Goal: Task Accomplishment & Management: Complete application form

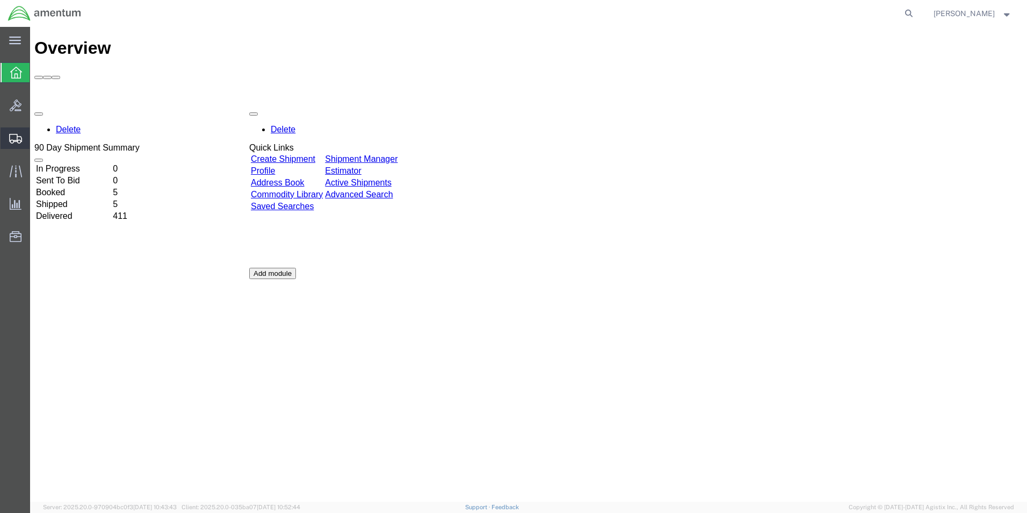
click at [0, 0] on span "Create Shipment" at bounding box center [0, 0] width 0 height 0
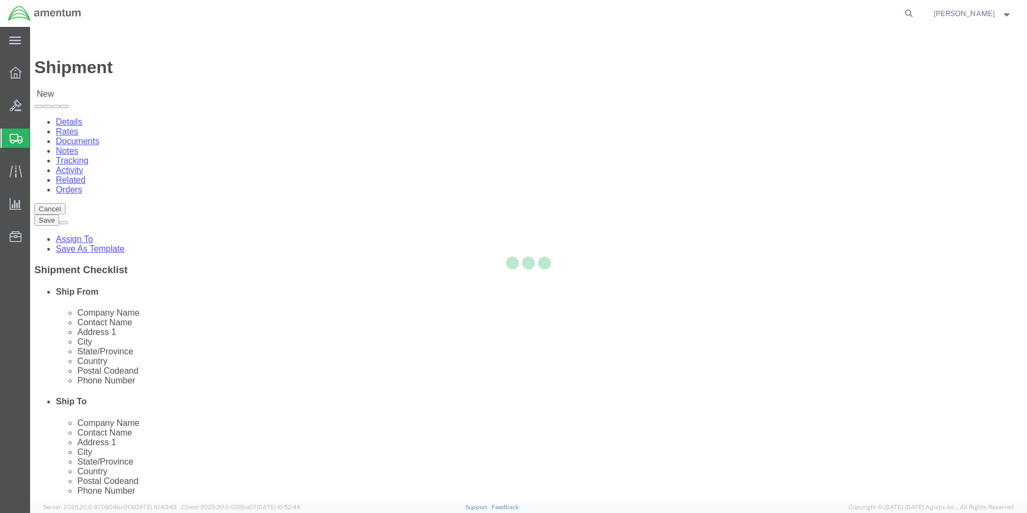
select select
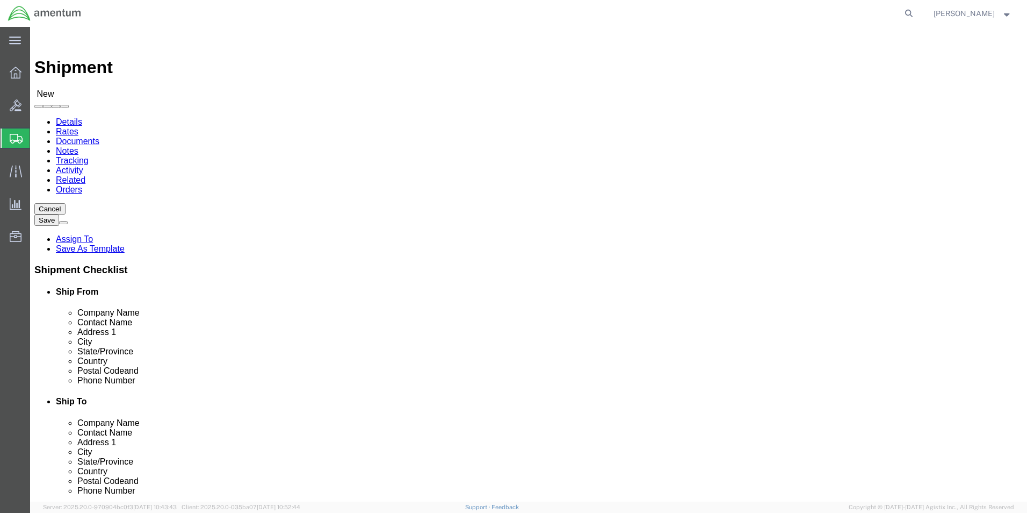
select select "MYPROFILE"
select select "CA"
type input "CBP"
select select "49951"
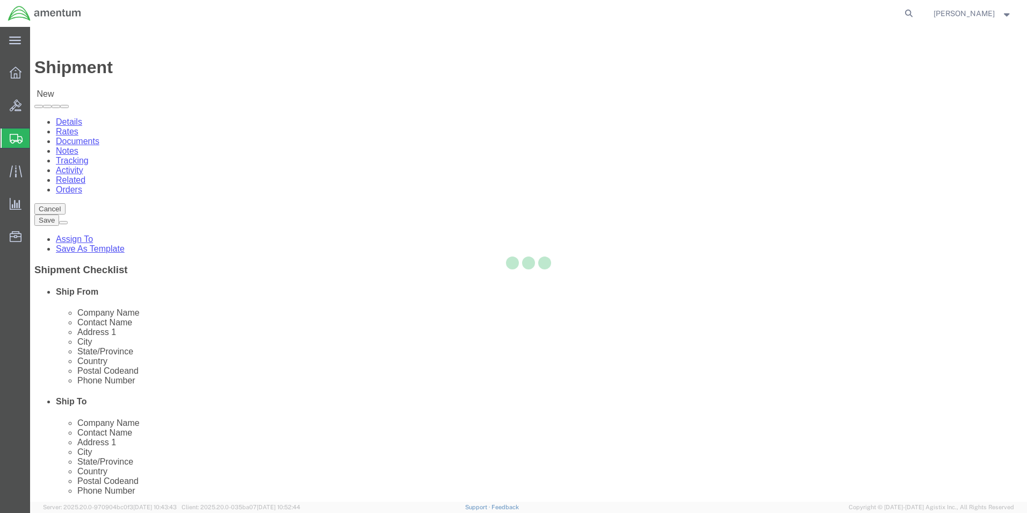
select select "AZ"
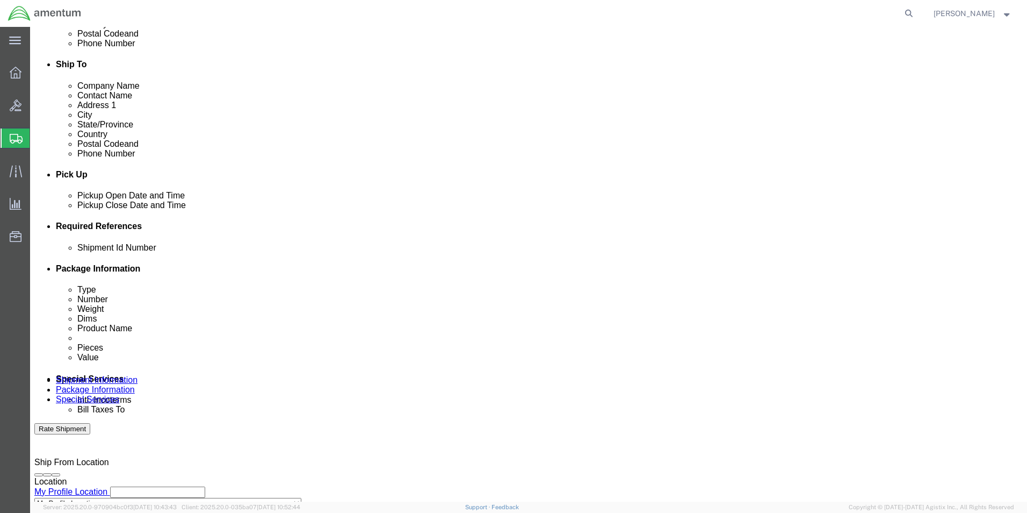
scroll to position [376, 0]
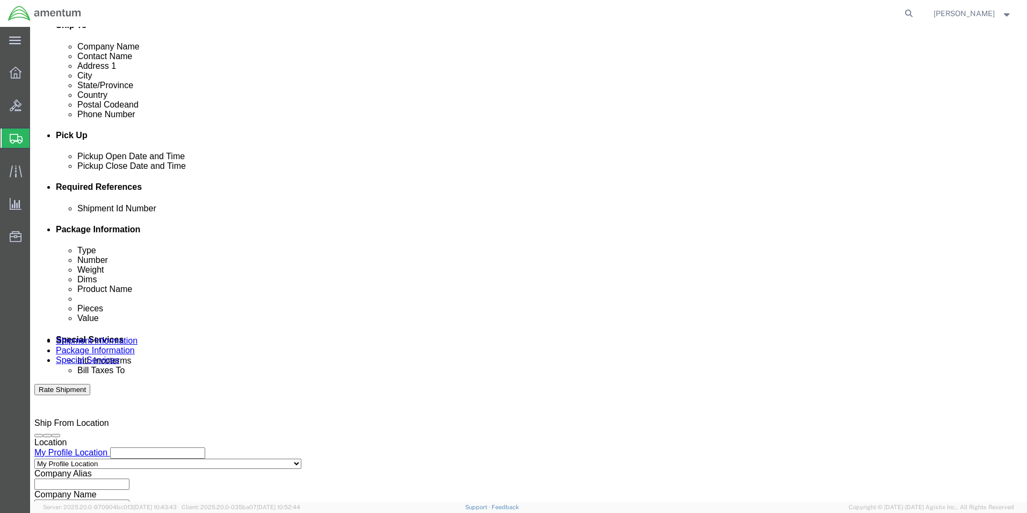
click div "Shipment Id Number"
click input "text"
type input "O"
type input "PACKING 3947A"
click button "Add reference"
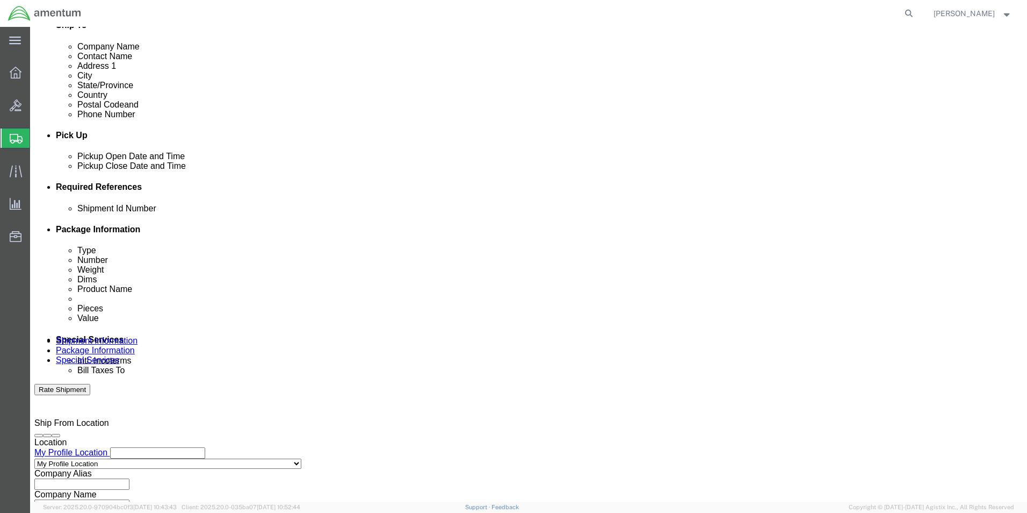
click select "Select Account Type Activity ID Airline Appointment Number ASN Batch Request # …"
select select "DEPT"
click select "Select Account Type Activity ID Airline Appointment Number ASN Batch Request # …"
click input "text"
type input "CBP"
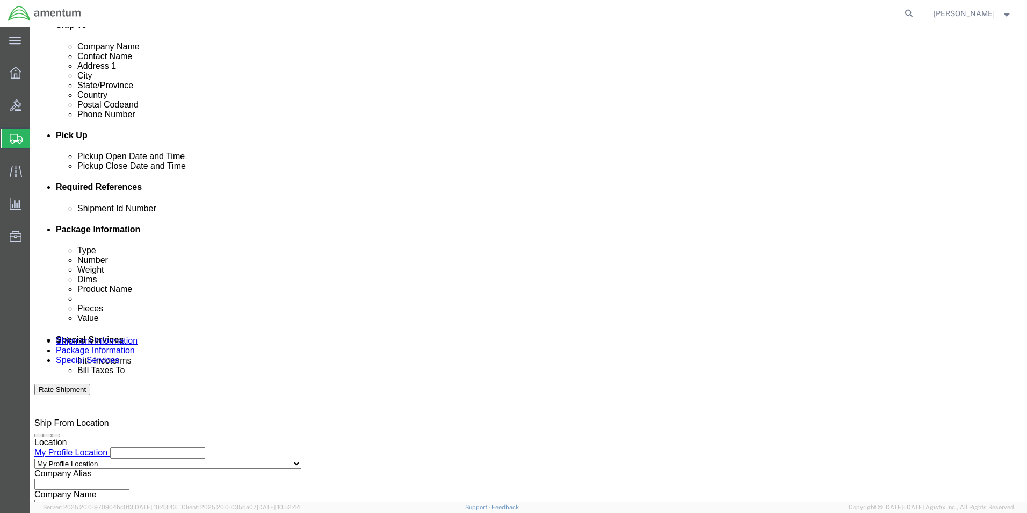
click button "Add reference"
click select "Select Account Type Activity ID Airline Appointment Number ASN Batch Request # …"
select select "PROJNUM"
click select "Select Account Type Activity ID Airline Appointment Number ASN Batch Request # …"
click input "text"
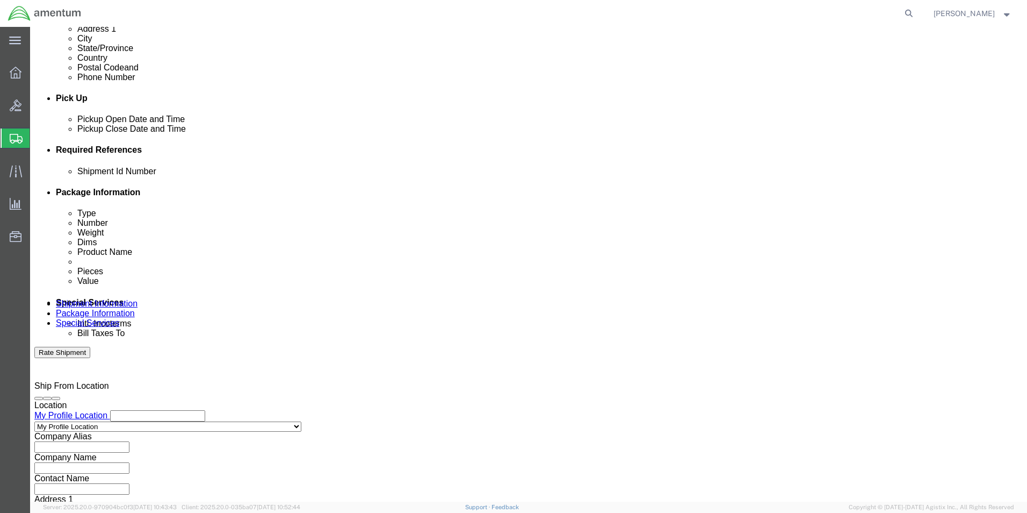
scroll to position [448, 0]
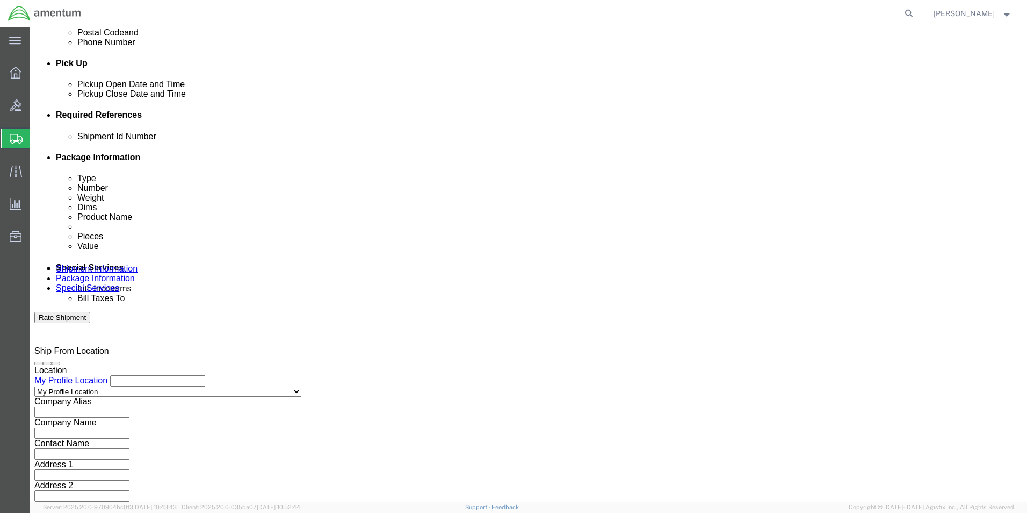
type input "6118.04.03.2219.000.SDC.0000"
click button "Continue"
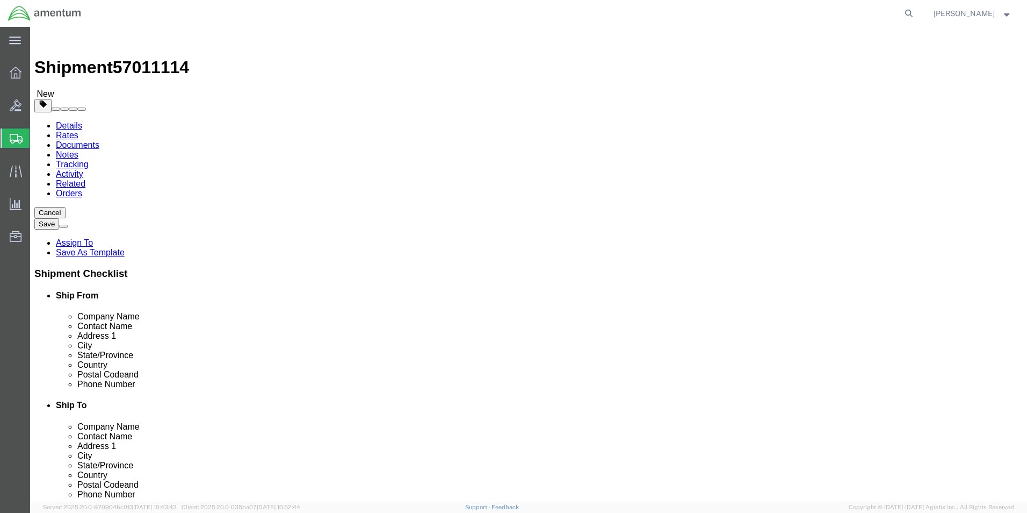
click select "Select BCK Boxes Bale(s) Basket(s) Bolt(s) Bottle(s) Buckets Bulk Bundle(s) Can…"
select select "ENV"
click select "Select BCK Boxes Bale(s) Basket(s) Bolt(s) Bottle(s) Buckets Bulk Bundle(s) Can…"
type input "9.50"
type input "12.50"
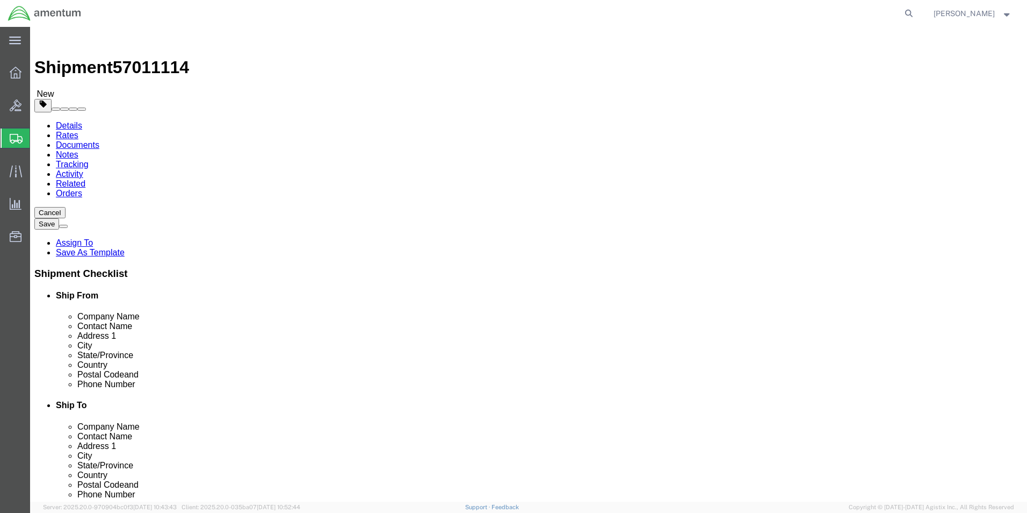
type input "0.25"
type input "1"
click link "Add Content"
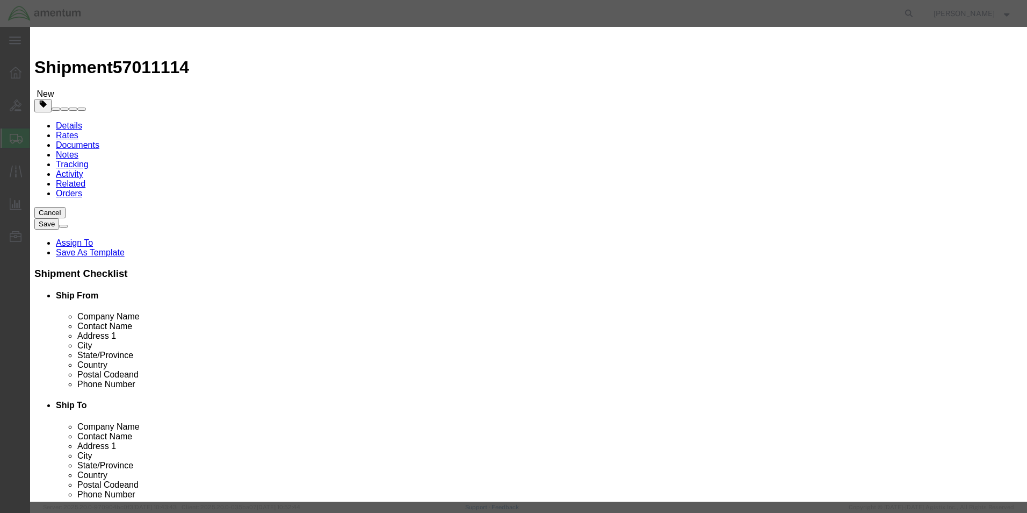
drag, startPoint x: 349, startPoint y: 71, endPoint x: 348, endPoint y: 78, distance: 7.0
click div "Commodity library Product Name Pieces 0 Select Bag Barrels 100Board Feet Bottle…"
click input "text"
type input "PACKING"
type input "1"
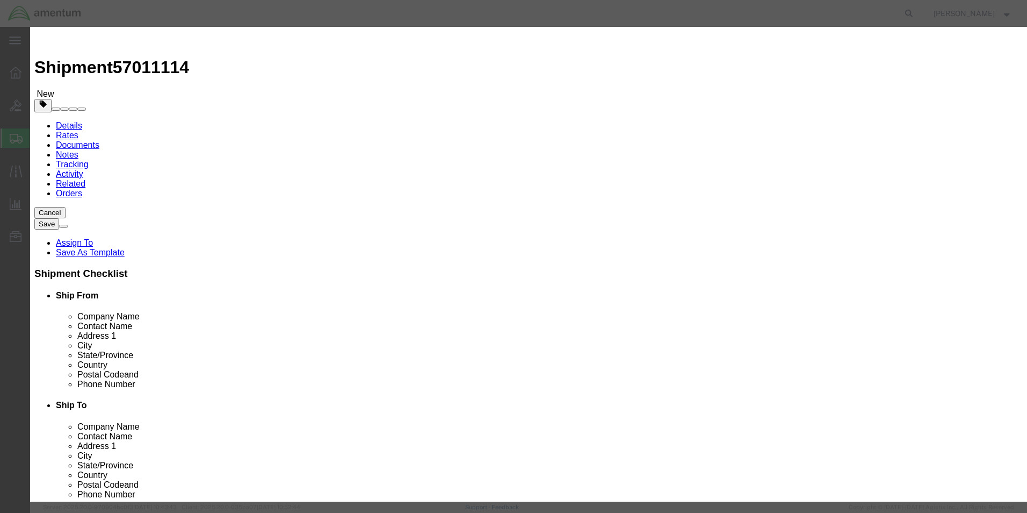
type input "25.00"
select select "USD"
click button "Save & Close"
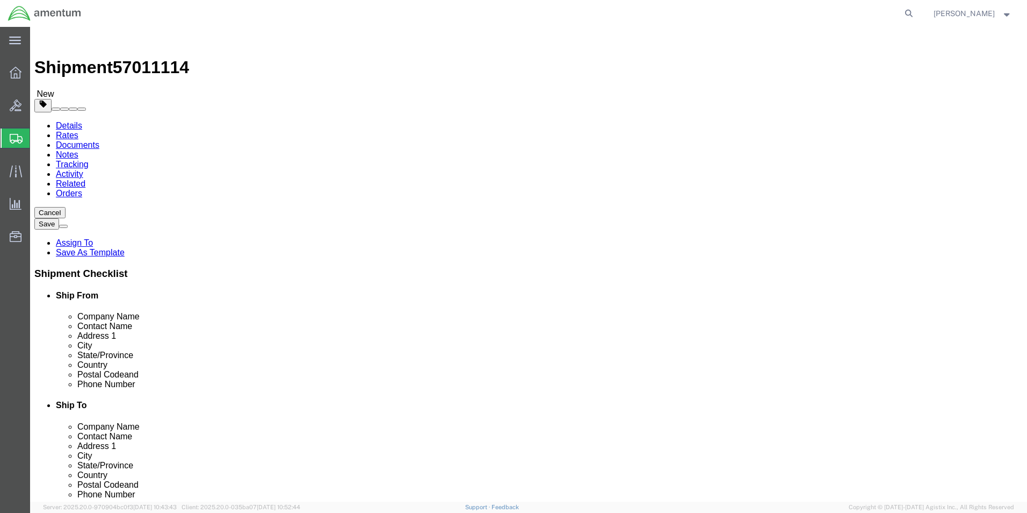
click button "Continue"
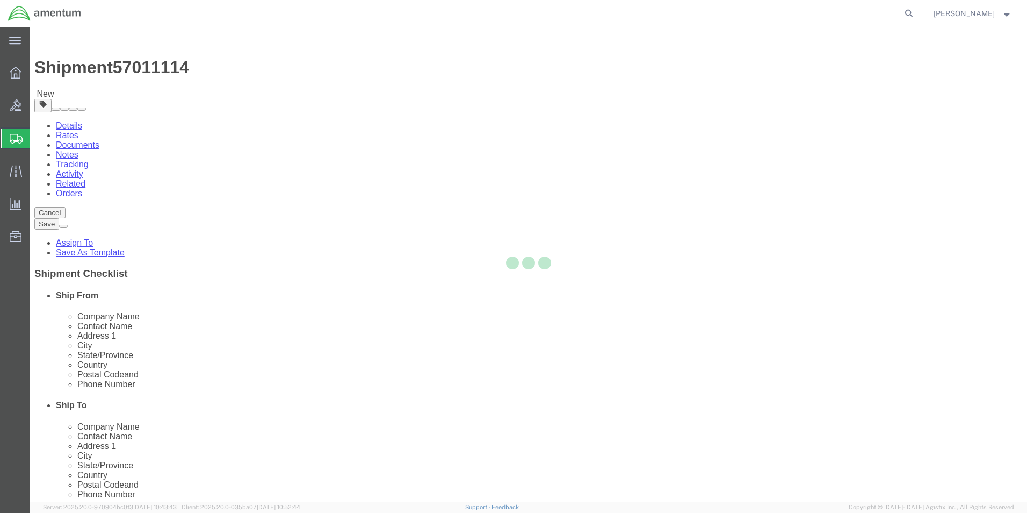
select select
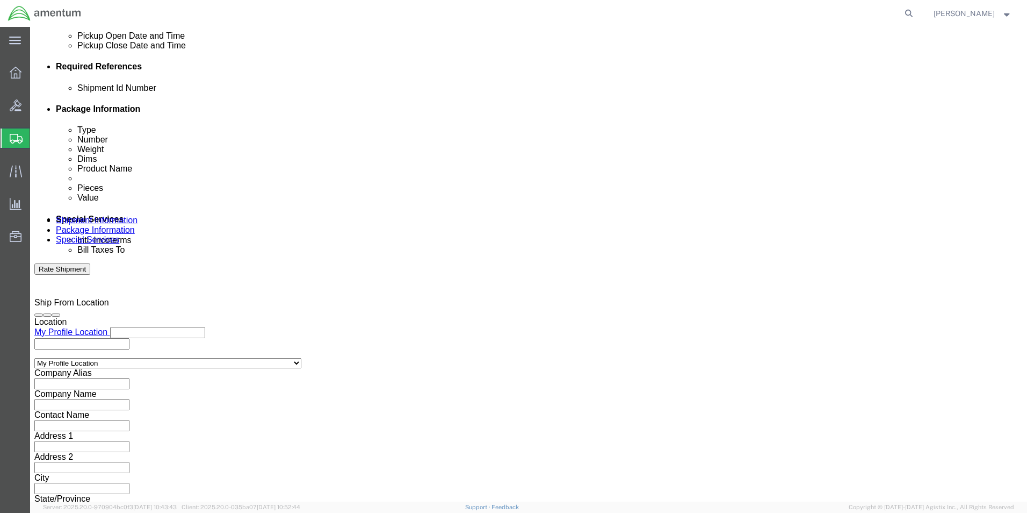
scroll to position [645, 0]
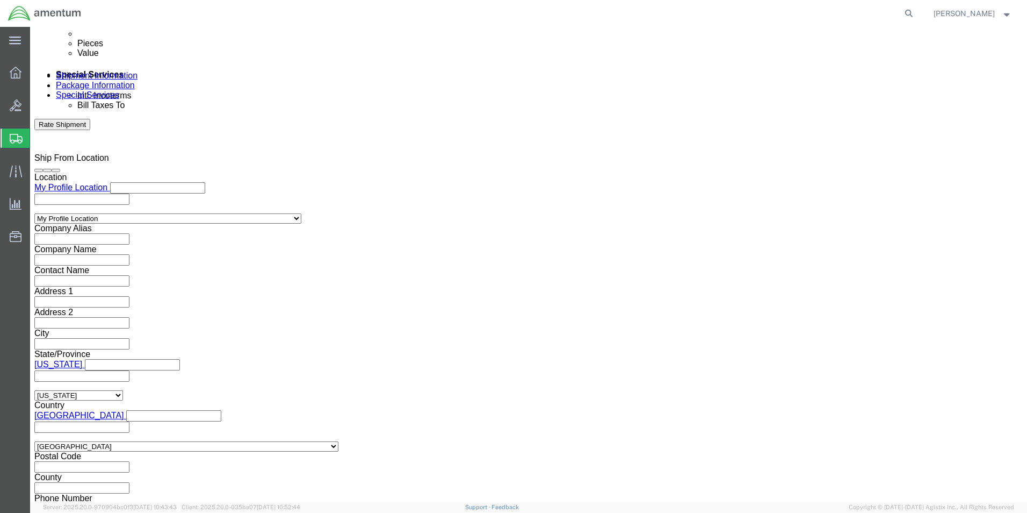
click input "text"
type input "[PERSON_NAME][EMAIL_ADDRESS][PERSON_NAME][DOMAIN_NAME]"
click input "Include shipping documents"
checkbox input "true"
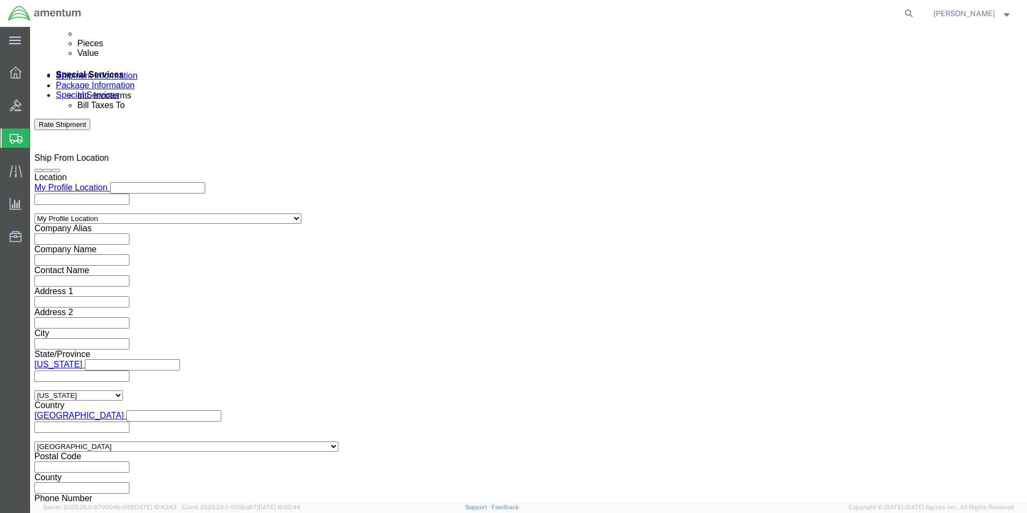
click button "Rate Shipment"
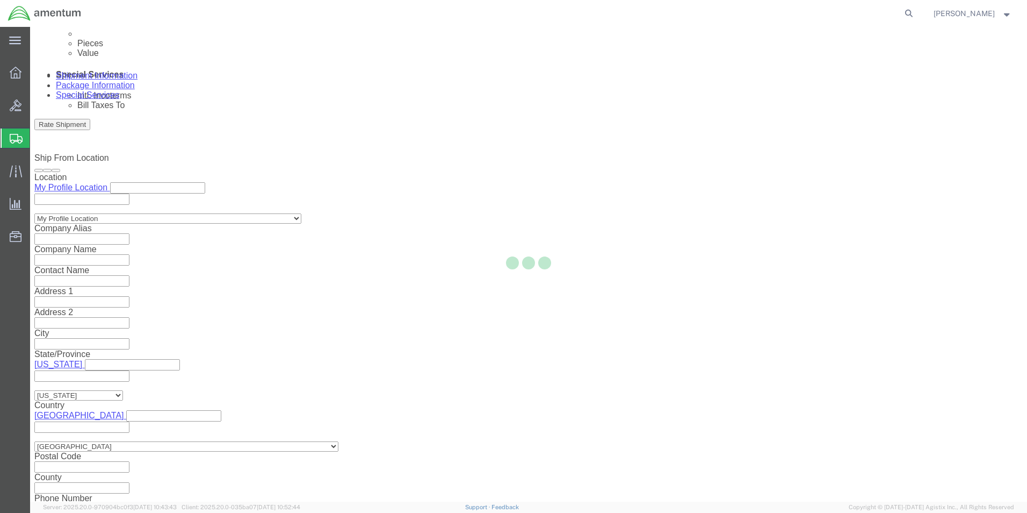
select select "49947"
select select "49951"
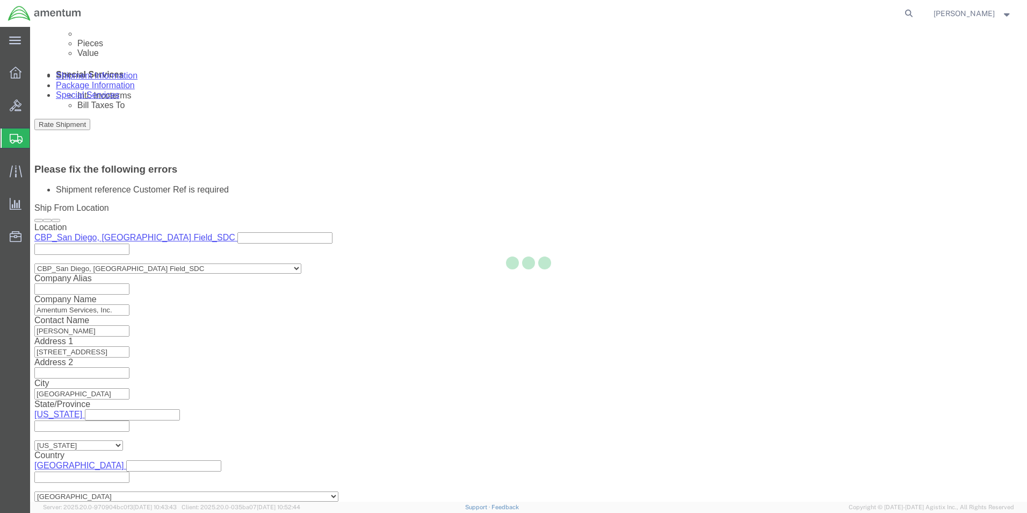
scroll to position [513, 0]
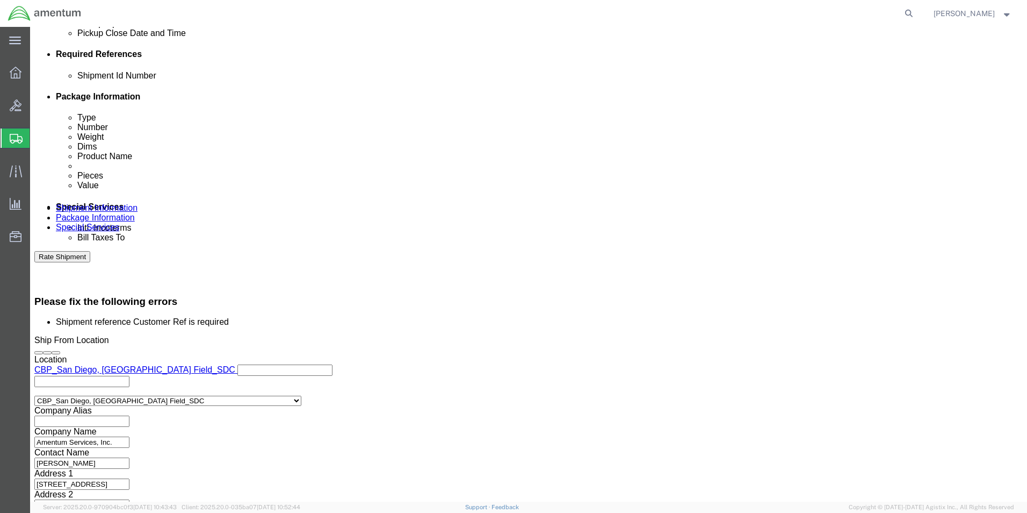
click input "PACKING 3947A"
click input "text"
paste input "PACKING 3947A"
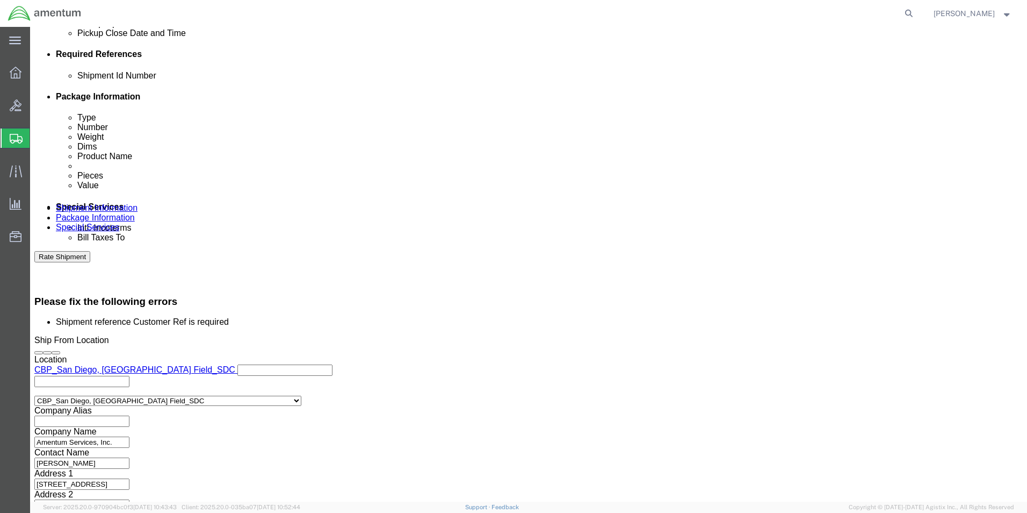
type input "PACKING 3947A"
click div "Rate Shipment"
click button "Rate Shipment"
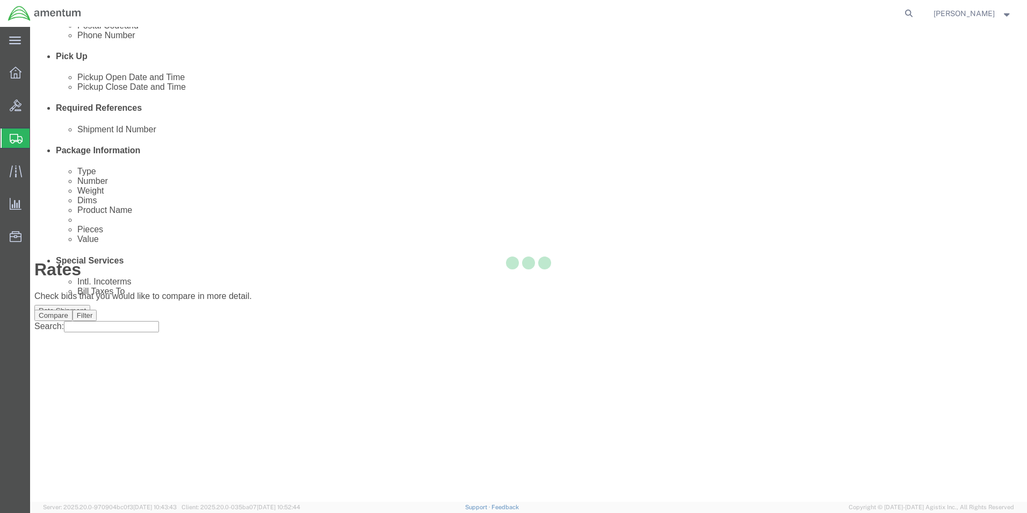
scroll to position [23, 0]
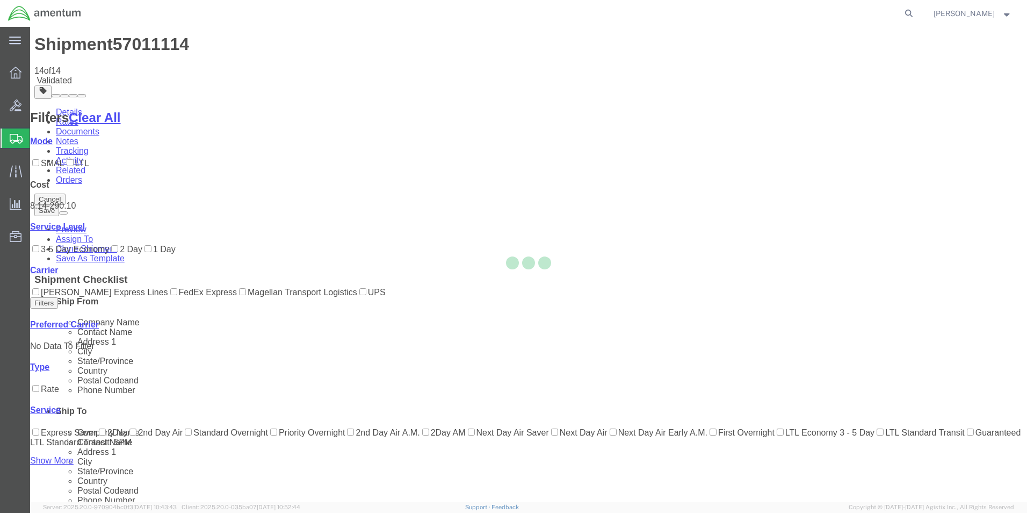
scroll to position [0, 0]
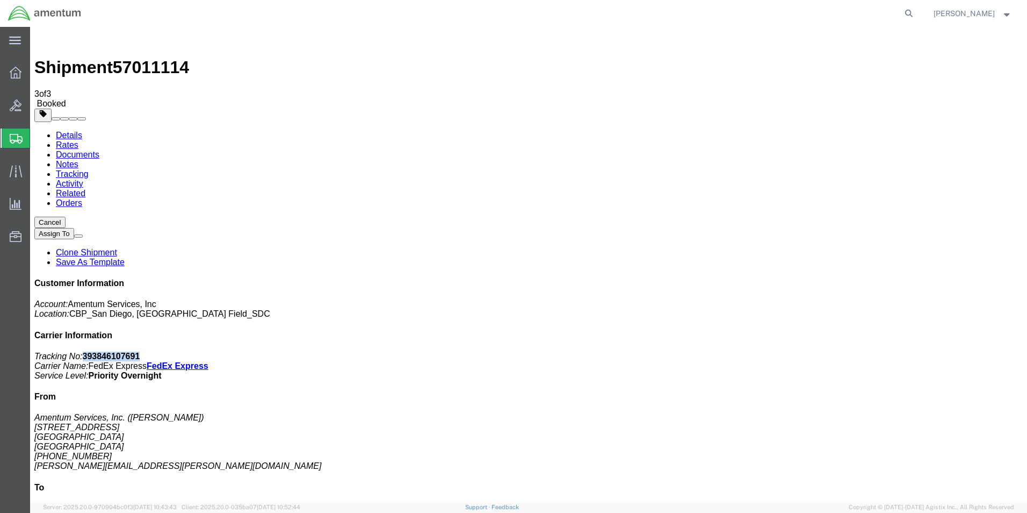
drag, startPoint x: 929, startPoint y: 162, endPoint x: 875, endPoint y: 163, distance: 54.3
click at [875, 351] on p "Tracking No: 393846107691 Carrier Name: FedEx Express FedEx Express Service Lev…" at bounding box center [528, 365] width 988 height 29
drag, startPoint x: 875, startPoint y: 163, endPoint x: 887, endPoint y: 163, distance: 11.8
copy b "393846107691"
